Goal: Information Seeking & Learning: Learn about a topic

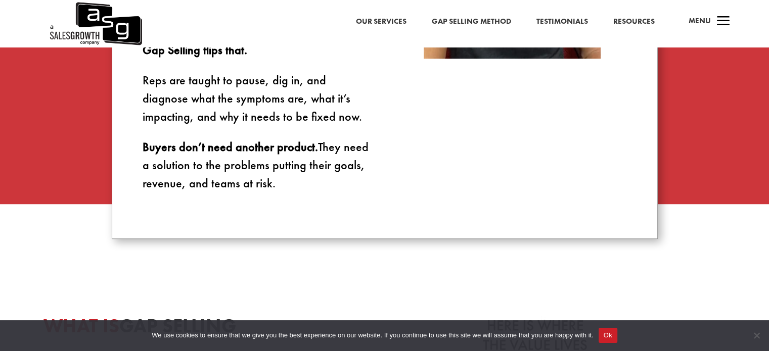
scroll to position [854, 0]
click at [223, 145] on strong "Buyers don’t need another product." at bounding box center [230, 147] width 175 height 16
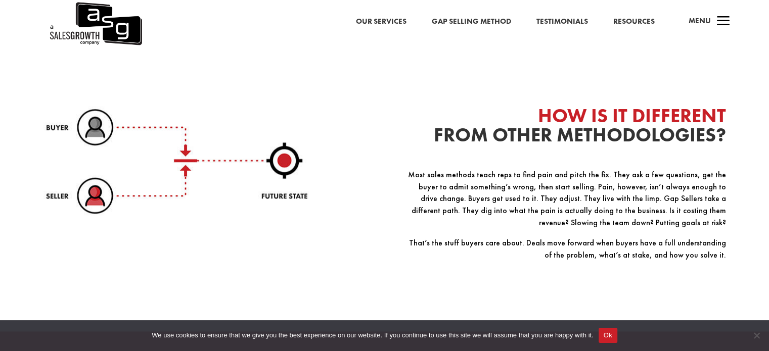
scroll to position [1317, 0]
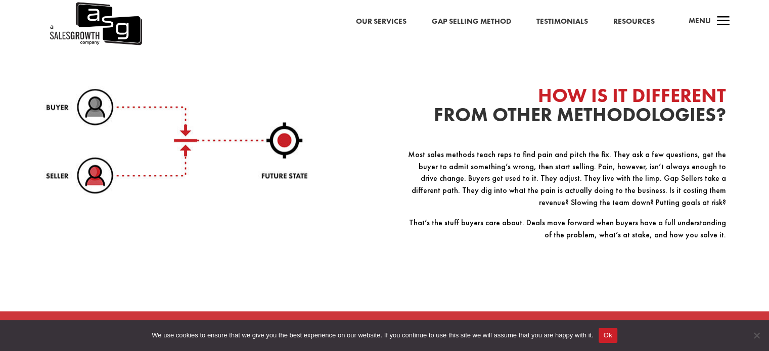
click at [607, 182] on p "Most sales methods teach reps to find pain and pitch the fix. They ask a few qu…" at bounding box center [565, 183] width 323 height 68
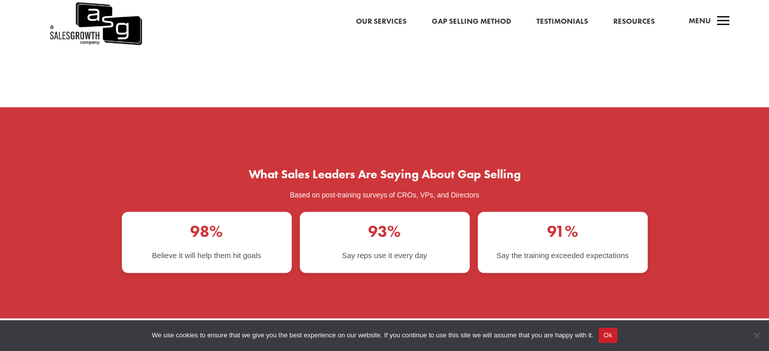
scroll to position [1614, 0]
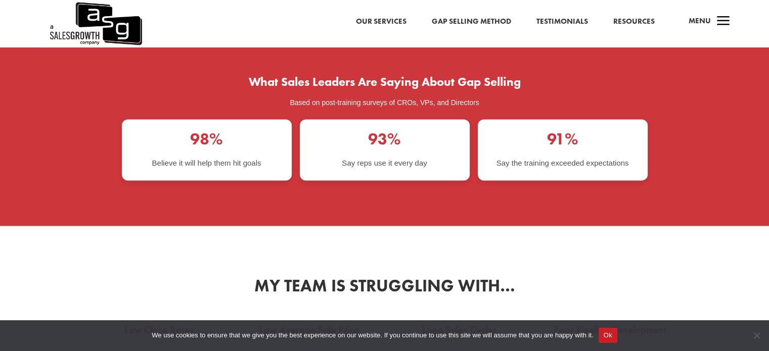
click at [383, 159] on div "93% Say reps use it every day" at bounding box center [385, 149] width 170 height 61
click at [524, 145] on div "91% Say the training exceeded expectations" at bounding box center [563, 149] width 170 height 61
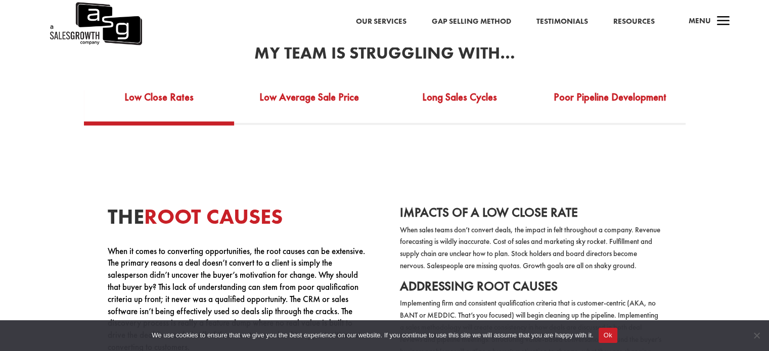
scroll to position [1846, 0]
click at [301, 94] on link "Low Average Sale Price" at bounding box center [309, 103] width 151 height 35
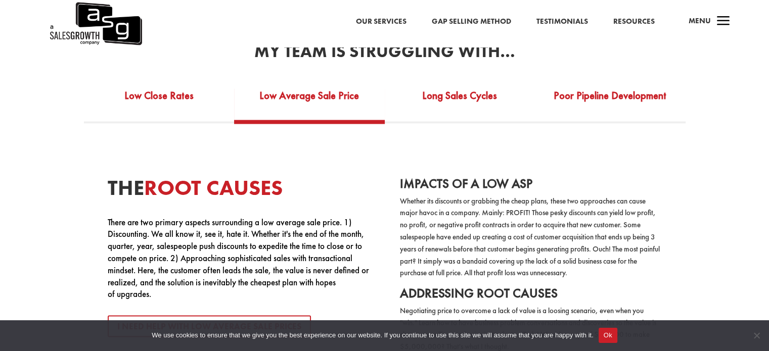
scroll to position [1834, 0]
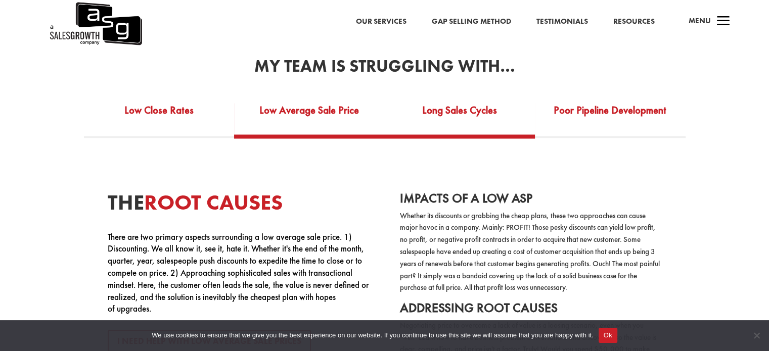
click at [464, 100] on link "Long Sales Cycles" at bounding box center [460, 116] width 151 height 35
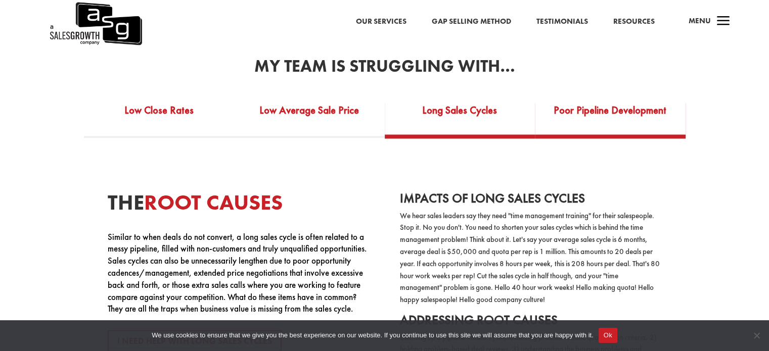
click at [564, 109] on link "Poor Pipeline Development" at bounding box center [610, 116] width 151 height 35
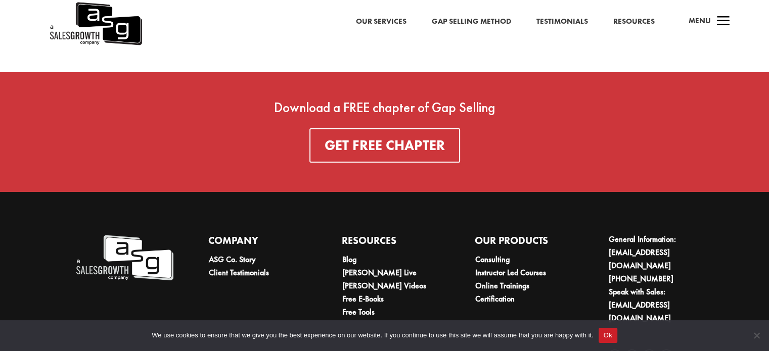
scroll to position [3571, 0]
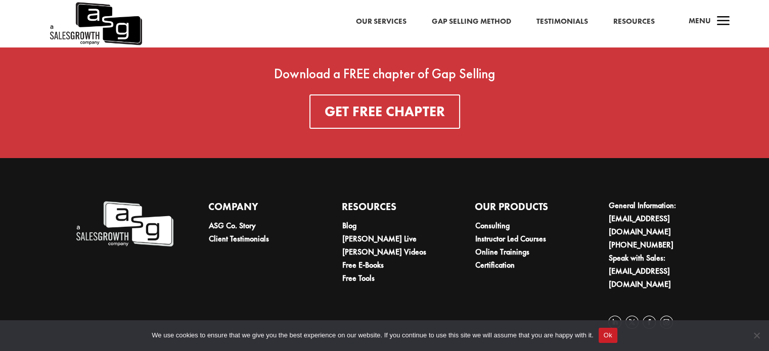
click at [492, 19] on link "Gap Selling Method" at bounding box center [471, 21] width 79 height 13
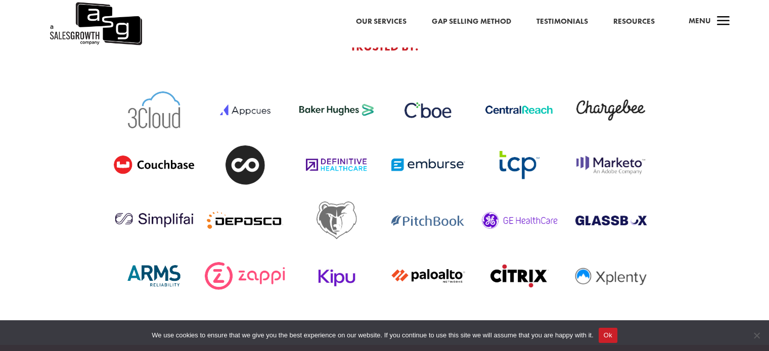
scroll to position [3396, 0]
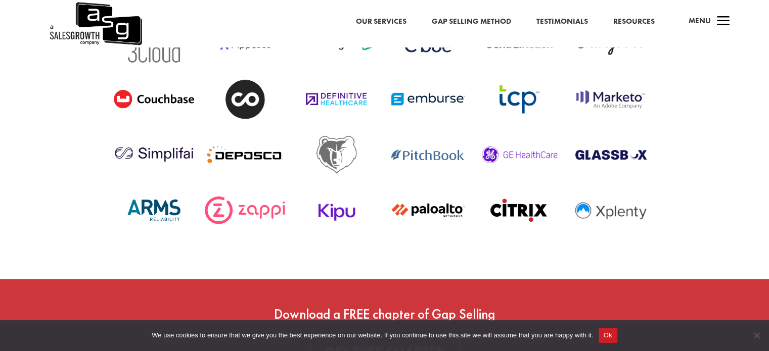
click at [730, 17] on span "a" at bounding box center [724, 22] width 20 height 20
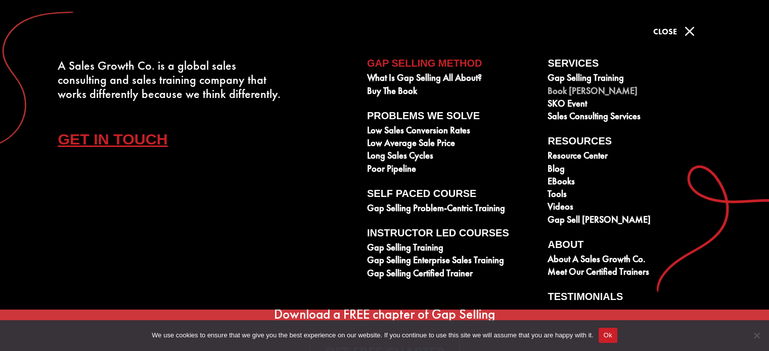
click at [589, 92] on link "Book [PERSON_NAME]" at bounding box center [632, 92] width 169 height 13
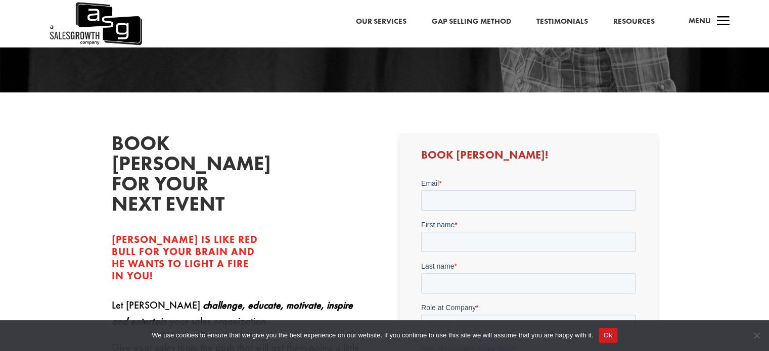
scroll to position [213, 0]
